Goal: Task Accomplishment & Management: Manage account settings

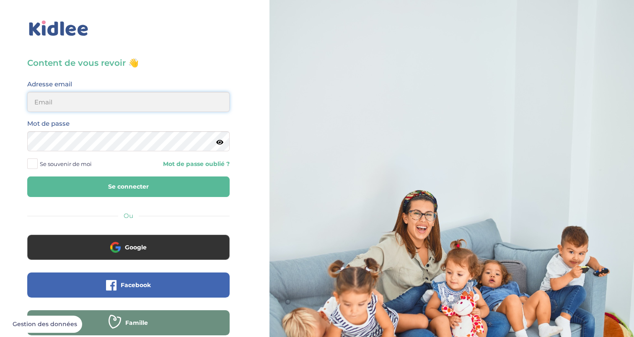
click at [102, 102] on input "email" at bounding box center [128, 102] width 202 height 20
type input "alexandrafournery@hotmail.com"
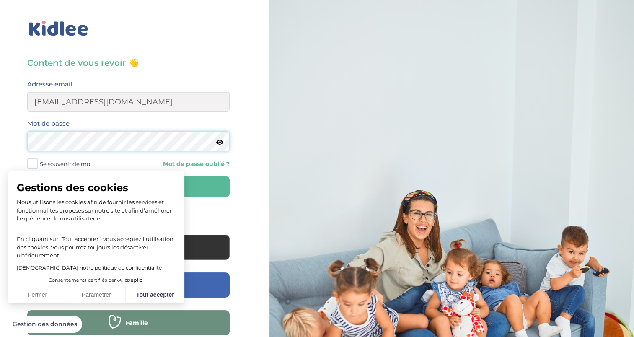
click at [27, 176] on button "Se connecter" at bounding box center [128, 186] width 202 height 21
click at [49, 296] on button "Fermer" at bounding box center [37, 295] width 59 height 18
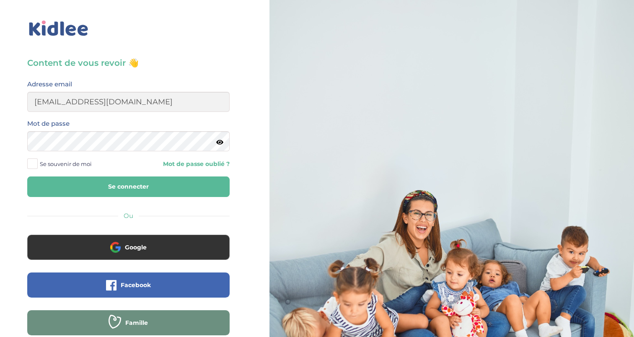
click at [191, 183] on button "Se connecter" at bounding box center [128, 186] width 202 height 21
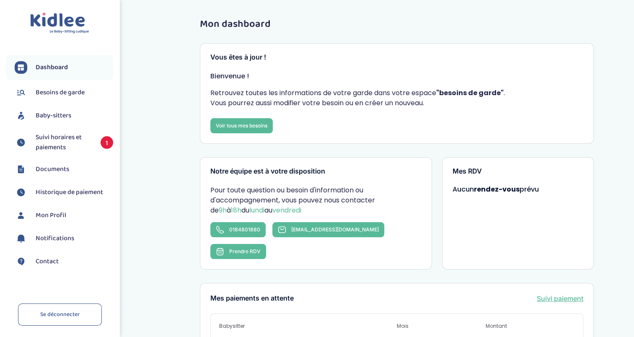
click at [47, 141] on span "Suivi horaires et paiements" at bounding box center [64, 142] width 57 height 20
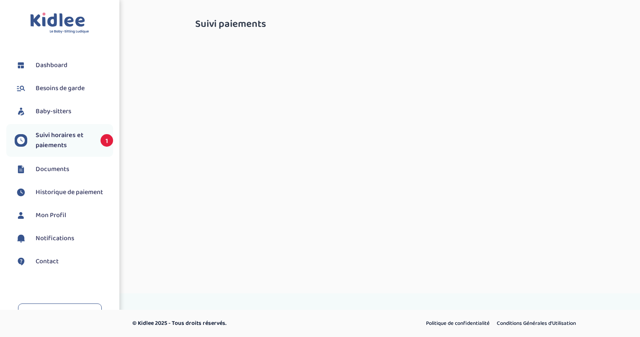
select select "[DATE]"
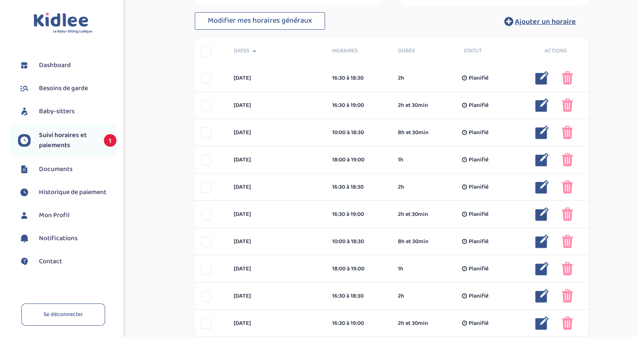
scroll to position [215, 0]
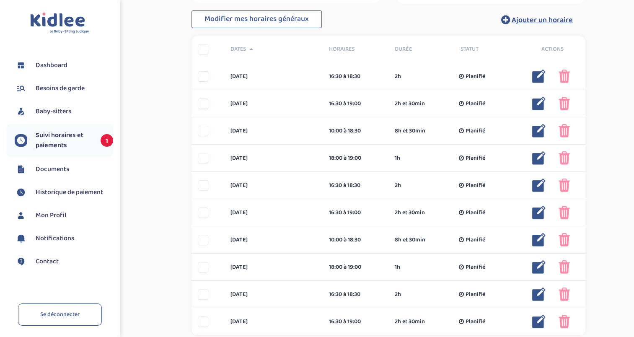
click at [539, 75] on img at bounding box center [538, 76] width 13 height 13
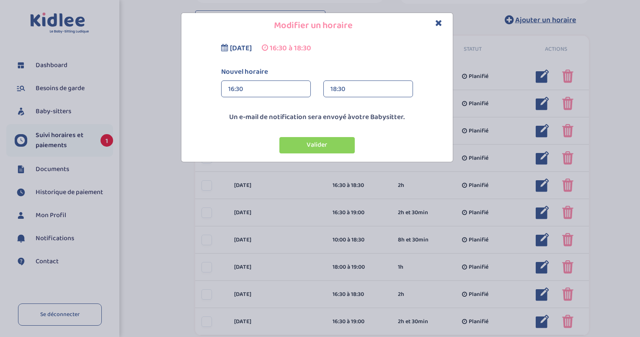
click at [364, 88] on div "18:30" at bounding box center [368, 89] width 75 height 17
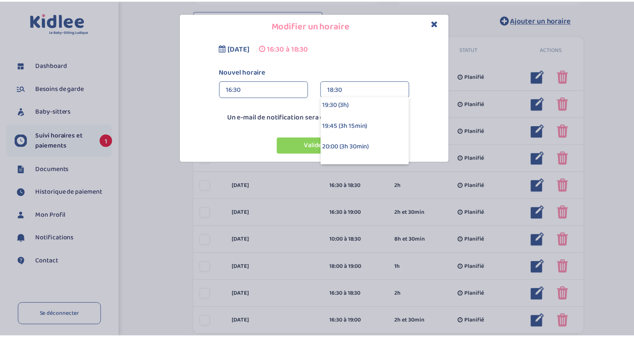
scroll to position [233, 0]
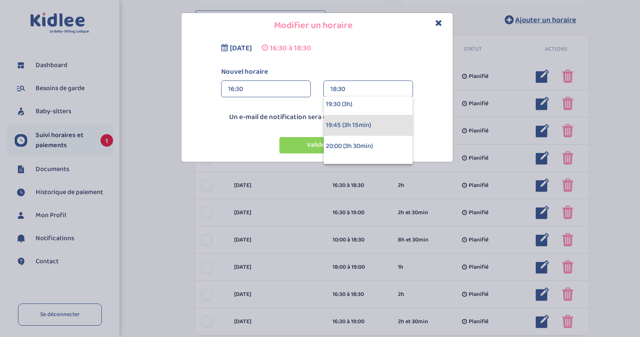
click at [350, 127] on div "19:45 (3h 15min)" at bounding box center [368, 125] width 89 height 21
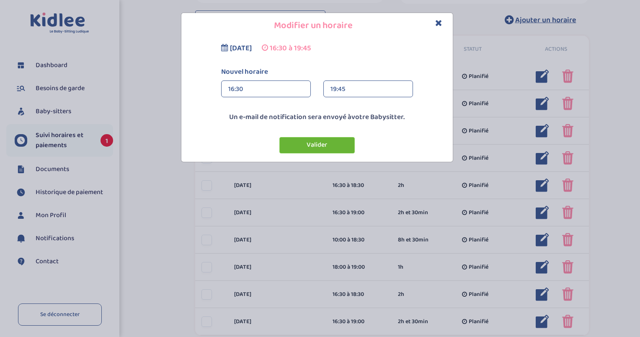
click at [327, 145] on button "Valider" at bounding box center [317, 145] width 75 height 16
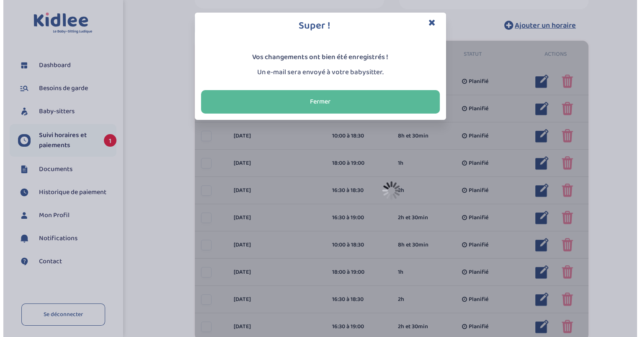
scroll to position [221, 0]
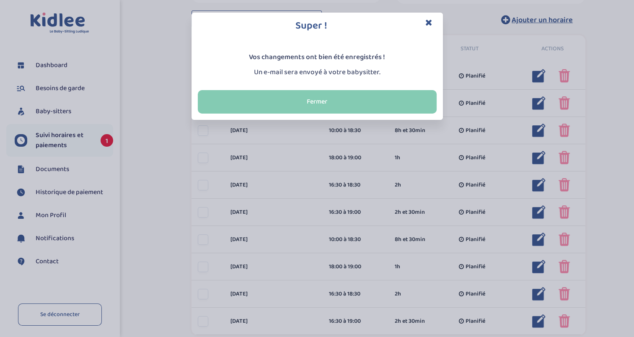
click at [359, 99] on button "Fermer" at bounding box center [317, 101] width 239 height 23
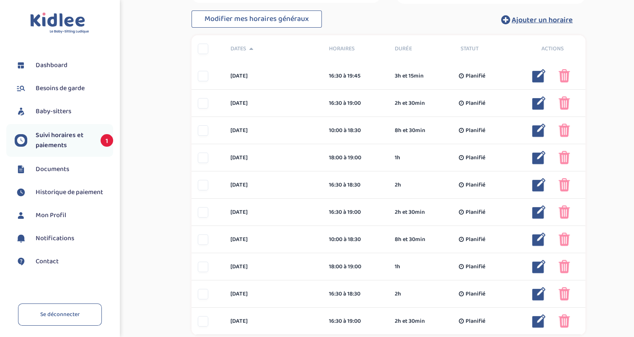
click at [541, 129] on img at bounding box center [538, 130] width 13 height 13
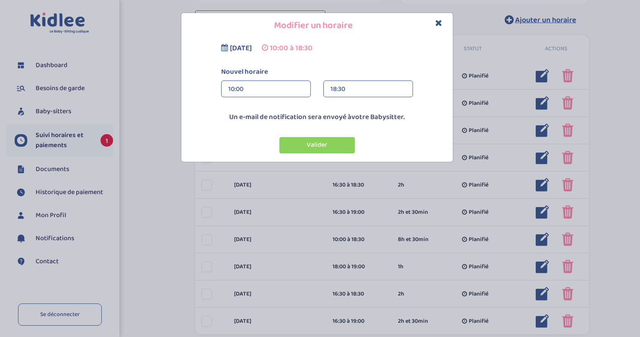
click at [368, 95] on div "18:30" at bounding box center [368, 89] width 75 height 17
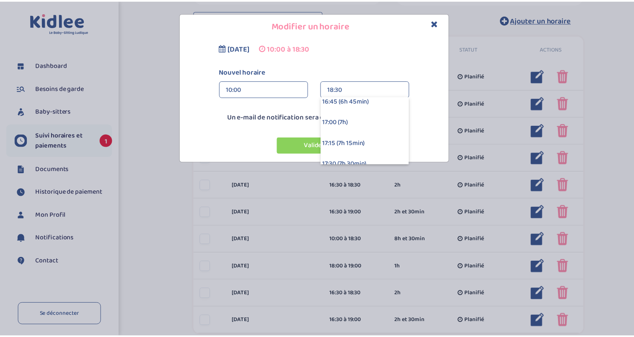
scroll to position [553, 0]
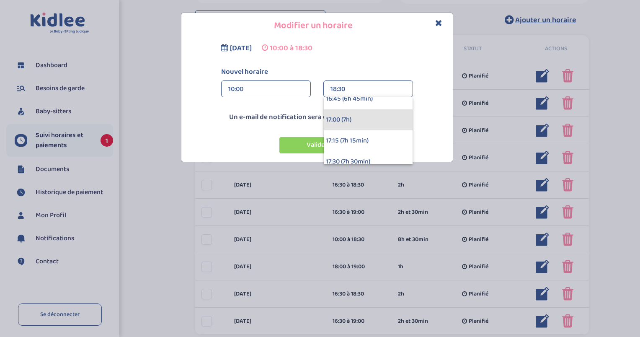
click at [342, 121] on div "17:00 (7h)" at bounding box center [368, 119] width 89 height 21
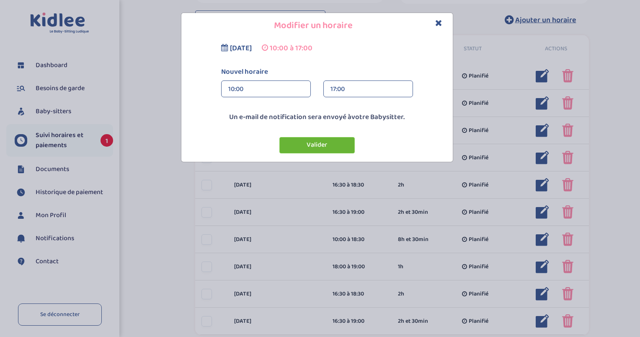
click at [317, 148] on button "Valider" at bounding box center [317, 145] width 75 height 16
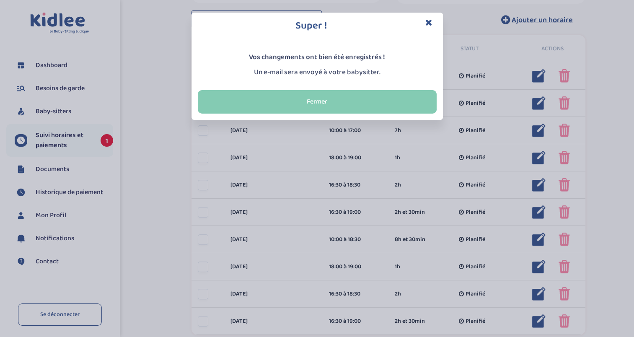
click at [352, 100] on button "Fermer" at bounding box center [317, 101] width 239 height 23
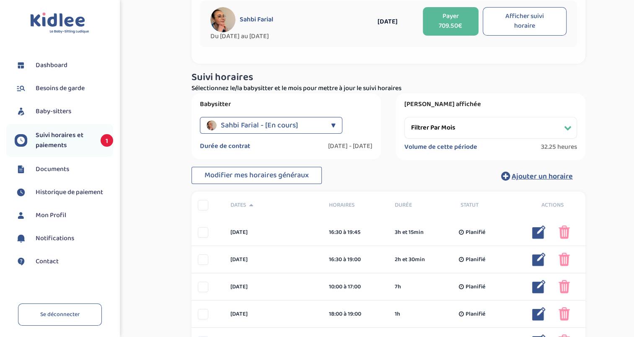
scroll to position [25, 0]
